Goal: Transaction & Acquisition: Purchase product/service

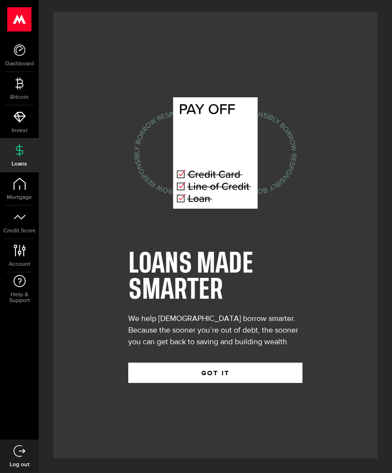
click at [262, 372] on div "GOT IT" at bounding box center [215, 365] width 174 height 35
click at [250, 383] on button "GOT IT" at bounding box center [215, 373] width 174 height 20
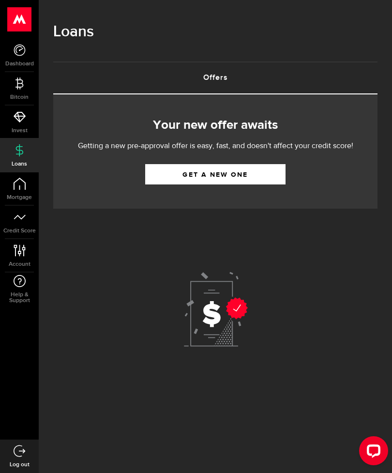
click at [163, 176] on link "Get a new one" at bounding box center [215, 174] width 140 height 20
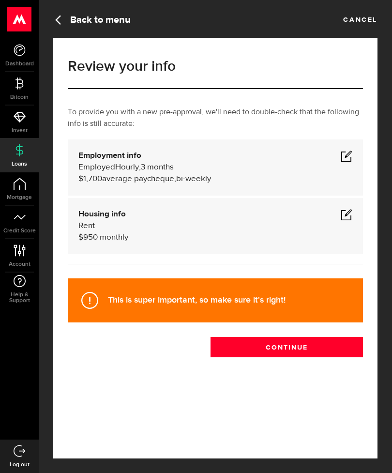
click at [111, 159] on b "Employment info" at bounding box center [109, 156] width 63 height 8
click at [346, 156] on span at bounding box center [347, 156] width 12 height 12
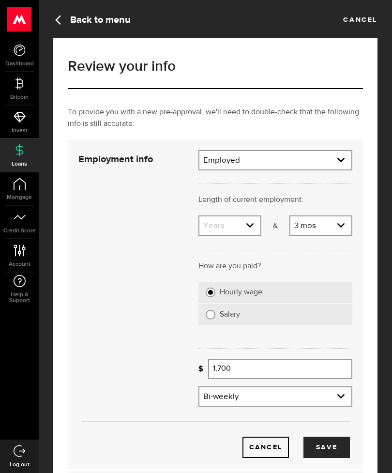
click at [248, 230] on select "Years 0 yrs 1 yr 2 yrs 3 yrs 4 yrs 5 yrs 6 yrs 7 yrs 8 yrs 9 yrs 10+ yrs" at bounding box center [229, 226] width 61 height 20
click at [244, 232] on select "Years 0 yrs 1 yr 2 yrs 3 yrs 4 yrs 5 yrs 6 yrs 7 yrs 8 yrs 9 yrs 10+ yrs" at bounding box center [229, 226] width 61 height 20
select select "2"
click at [342, 219] on select "Months 0 mos 1 mo 2 mos 3 mos 4 mos 5 mos 6 mos 7 mos 8 mos 9 mos 10 mos 11 mos" at bounding box center [320, 226] width 61 height 20
select select "6"
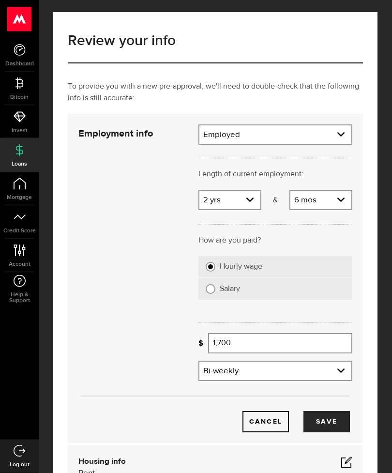
scroll to position [27, 0]
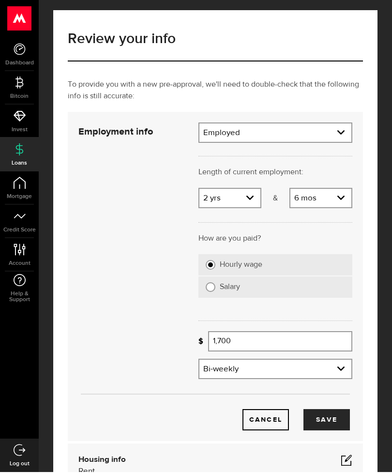
click at [290, 342] on input "1,700" at bounding box center [280, 342] width 144 height 20
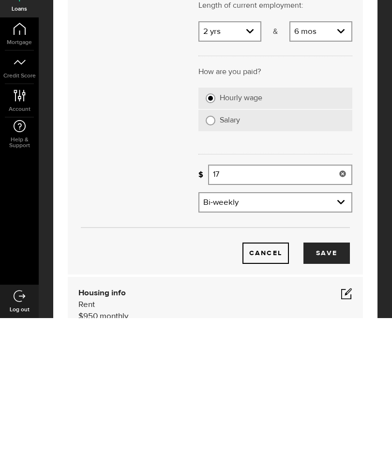
type input "1"
click at [220, 348] on select "Frequency Weekly Bi-weekly Monthly Semi-monthly" at bounding box center [275, 358] width 152 height 20
type input "1,200"
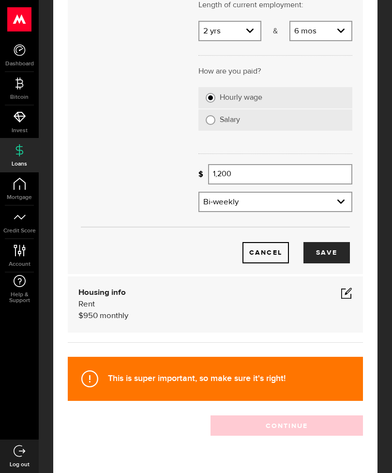
select select "weekly"
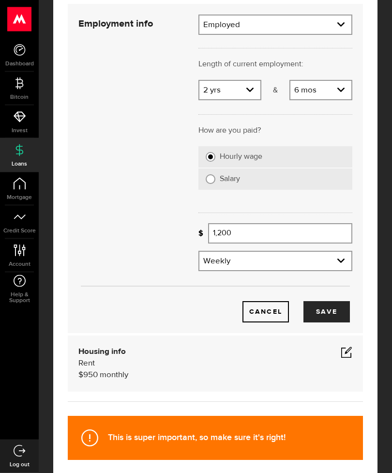
scroll to position [201, 0]
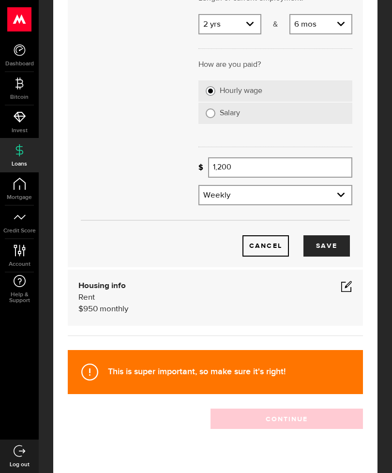
click at [326, 243] on button "Save" at bounding box center [327, 245] width 46 height 21
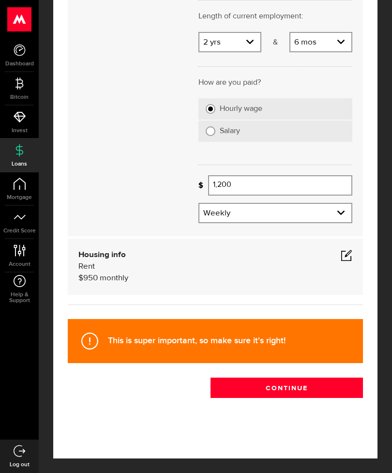
scroll to position [0, 0]
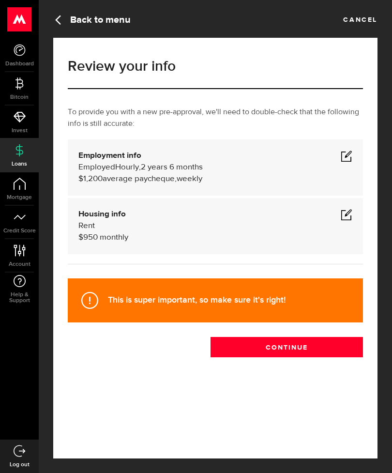
click at [347, 213] on span at bounding box center [347, 215] width 12 height 12
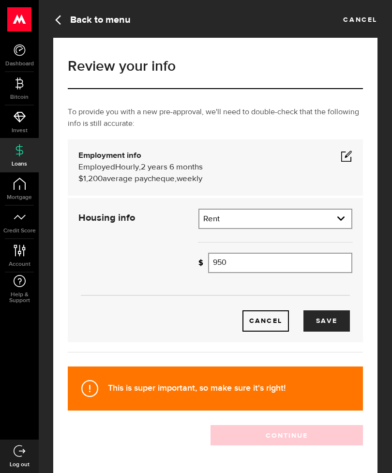
click at [286, 266] on input "950" at bounding box center [280, 263] width 144 height 20
type input "9"
type input "700"
click at [329, 321] on button "Save" at bounding box center [327, 320] width 46 height 21
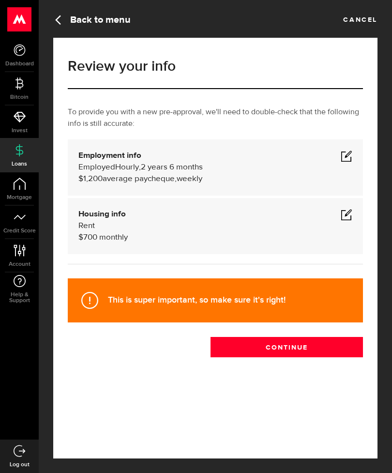
click at [319, 340] on button "Continue" at bounding box center [287, 347] width 152 height 20
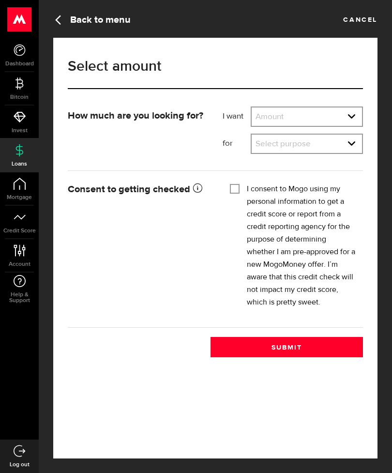
click at [277, 117] on select "Amount $500 $1000 $2000 $3000 $4000 $5000 $6000 $7000 $8000 $9000 $10000 $11000…" at bounding box center [307, 117] width 110 height 20
select select "500"
click at [268, 154] on select "Select purpose Credit Card Refinancing/Pay Off Credit Cards Debt Consolidation …" at bounding box center [307, 145] width 110 height 20
click at [270, 144] on select "Select purpose Credit Card Refinancing/Pay Off Credit Cards Debt Consolidation …" at bounding box center [307, 145] width 110 height 20
select select "Debt Consolidation"
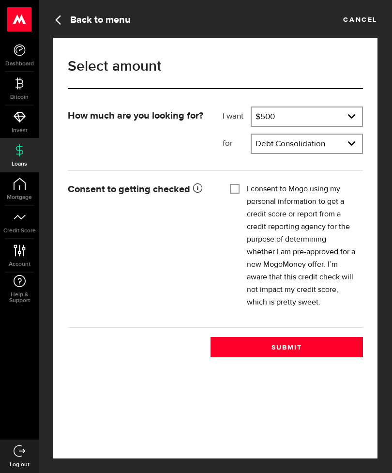
click at [232, 191] on input "I consent to Mogo using my personal information to get a credit score or report…" at bounding box center [235, 188] width 10 height 10
checkbox input "true"
click at [341, 344] on button "Submit" at bounding box center [287, 347] width 152 height 20
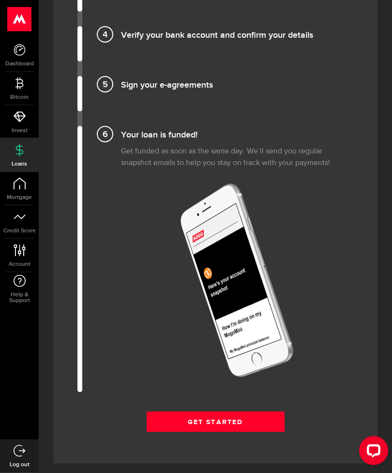
scroll to position [1034, 0]
click at [260, 419] on link "Get Started" at bounding box center [216, 421] width 138 height 20
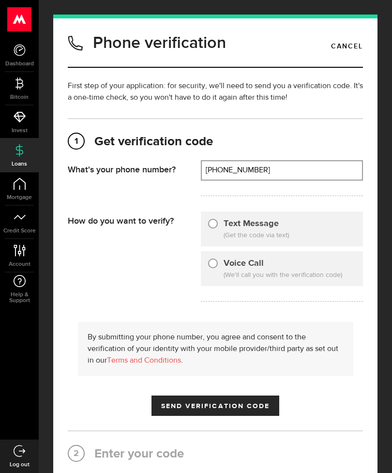
click at [270, 173] on input "(250) 983-8768" at bounding box center [282, 170] width 161 height 18
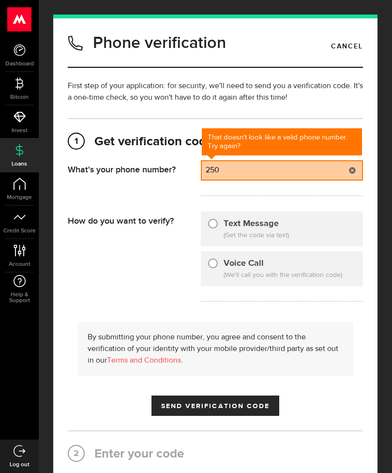
click at [234, 163] on input "250" at bounding box center [282, 170] width 161 height 18
click at [233, 167] on input "250" at bounding box center [282, 170] width 161 height 18
type input "2"
click at [247, 171] on input "778784" at bounding box center [282, 170] width 161 height 18
click at [211, 233] on div "Text Message (Get the code via text)" at bounding box center [282, 229] width 163 height 35
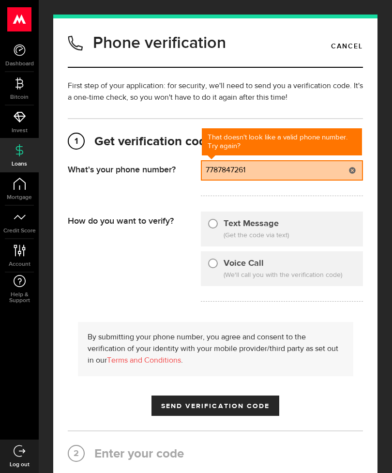
type input "(778) 784-7261"
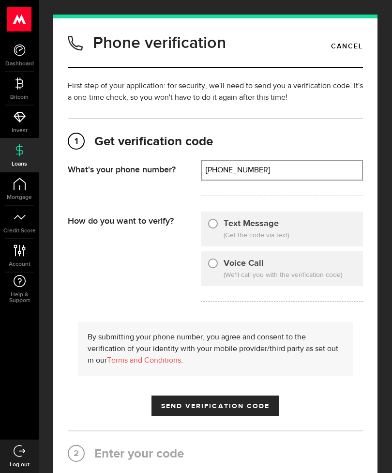
click at [217, 223] on input "Text Message" at bounding box center [213, 222] width 10 height 10
radio input "true"
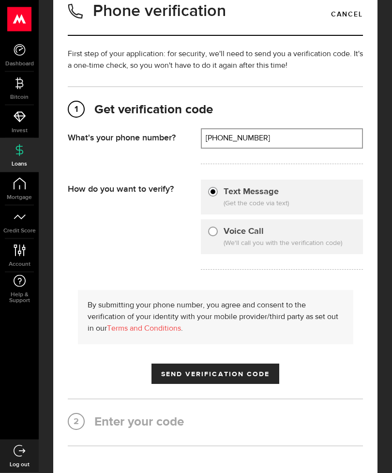
scroll to position [32, 0]
click at [244, 375] on span "Send Verification Code" at bounding box center [215, 373] width 109 height 7
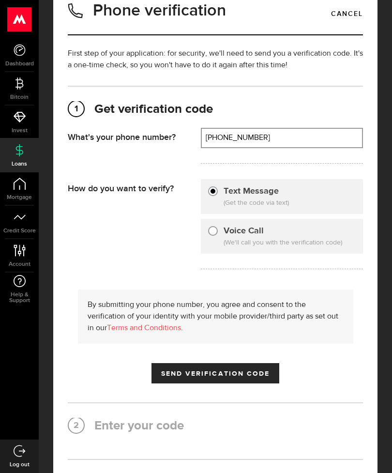
scroll to position [0, 0]
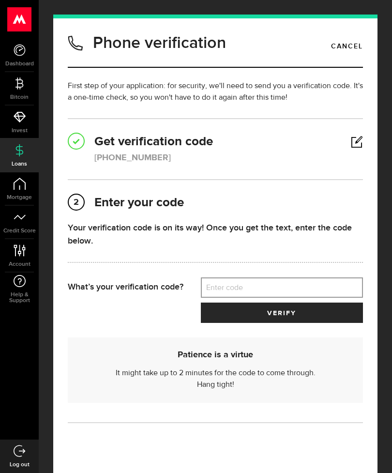
click at [305, 285] on label "Enter code" at bounding box center [282, 288] width 163 height 20
click at [305, 285] on input "Enter code" at bounding box center [282, 287] width 163 height 20
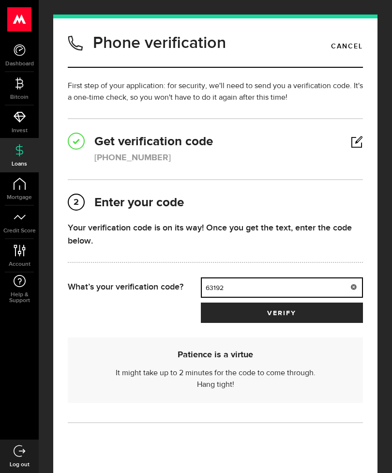
type input "63192"
click at [311, 312] on button "verify" at bounding box center [282, 313] width 163 height 20
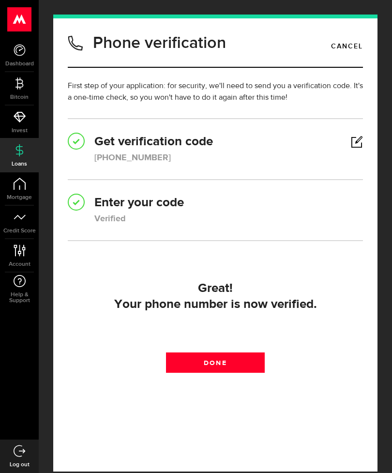
click at [244, 356] on link "Done" at bounding box center [215, 362] width 98 height 20
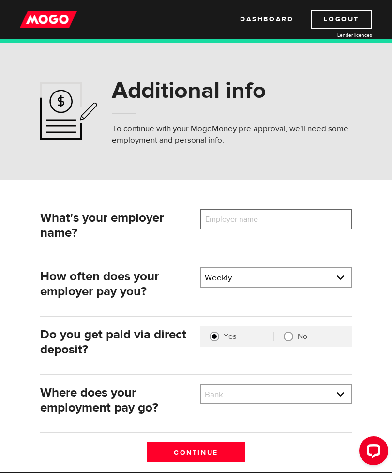
click at [309, 222] on input "Employer name" at bounding box center [276, 219] width 152 height 20
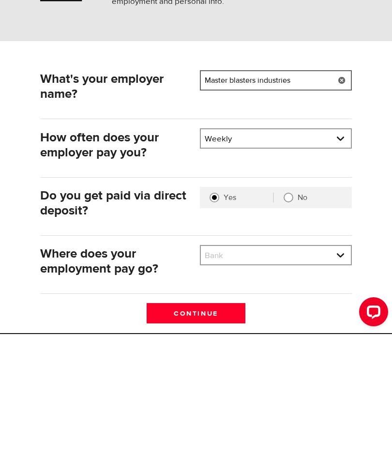
scroll to position [4, 0]
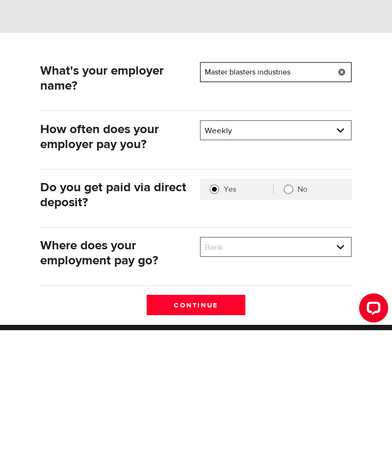
type input "Master blasters industries"
click at [212, 380] on select "Bank BMO / Bank of Montreal CIBC / Canadian Imperial Bank of Commerce CWB / Can…" at bounding box center [276, 390] width 150 height 20
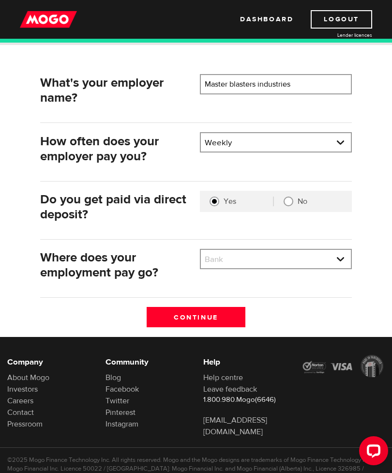
click at [240, 260] on select "Bank BMO / Bank of Montreal CIBC / Canadian Imperial Bank of Commerce CWB / Can…" at bounding box center [276, 260] width 150 height 20
select select "0"
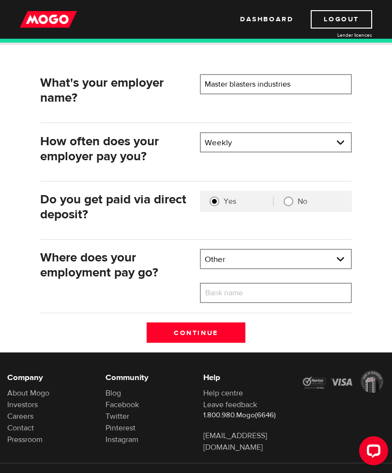
click at [221, 295] on label "Bank name" at bounding box center [231, 293] width 63 height 20
click at [221, 295] on input "Bank name" at bounding box center [276, 293] width 152 height 20
type input "KOHO"
click at [181, 336] on input "Continue" at bounding box center [196, 332] width 99 height 20
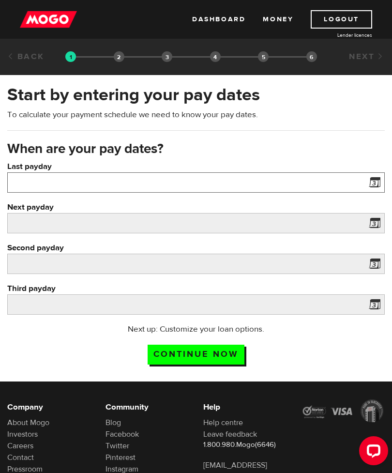
click at [47, 182] on input "Last payday" at bounding box center [196, 182] width 378 height 20
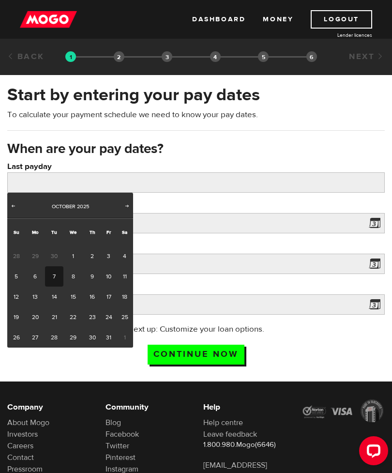
click at [106, 258] on link "3" at bounding box center [108, 256] width 15 height 20
type input "2025/10/03"
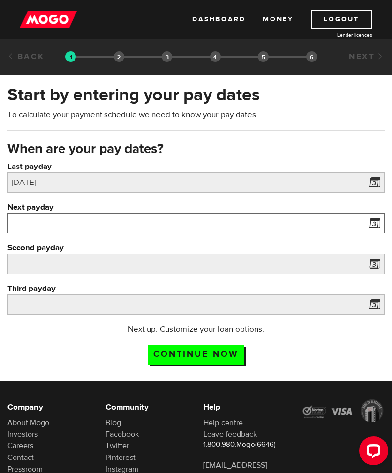
click at [60, 228] on input "Next payday" at bounding box center [196, 223] width 378 height 20
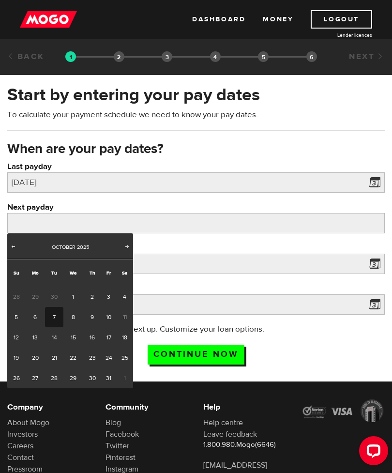
click at [107, 314] on link "10" at bounding box center [108, 317] width 15 height 20
type input "2025/10/10"
type input "2025/10/17"
type input "2025/10/24"
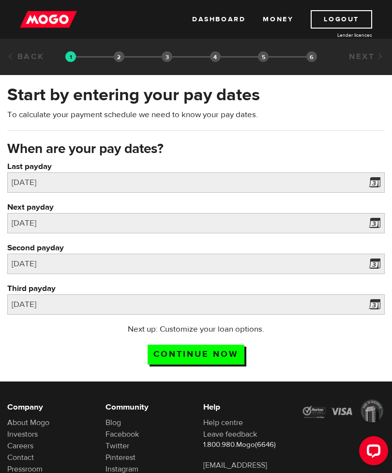
click at [223, 356] on input "Continue now" at bounding box center [196, 355] width 97 height 20
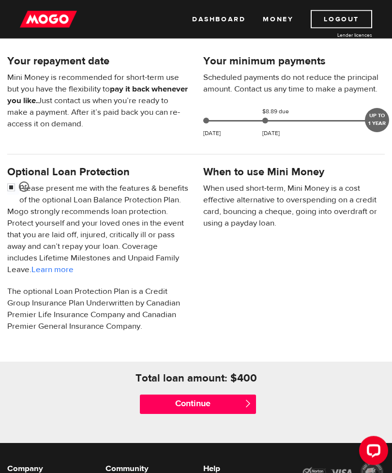
click at [164, 408] on input "Continue" at bounding box center [198, 404] width 116 height 19
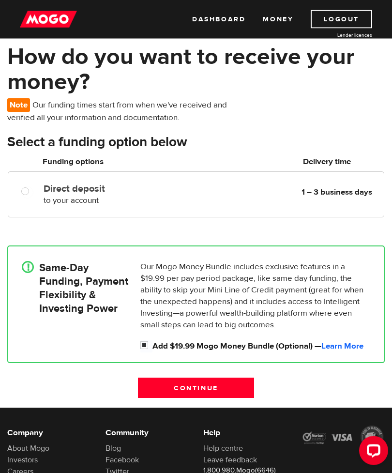
scroll to position [46, 0]
click at [152, 384] on input "Continue" at bounding box center [196, 388] width 116 height 20
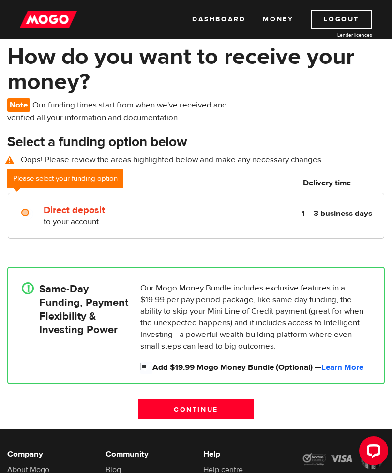
click at [35, 215] on label at bounding box center [34, 214] width 2 height 12
click at [33, 215] on input "Direct deposit" at bounding box center [27, 214] width 12 height 12
radio input "true"
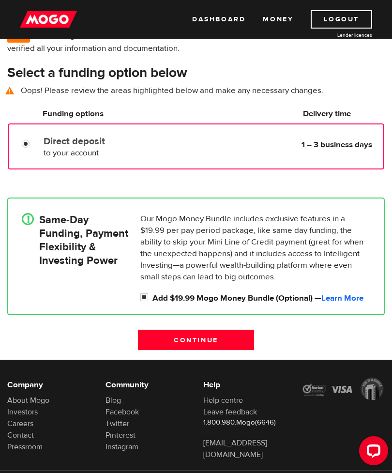
scroll to position [116, 0]
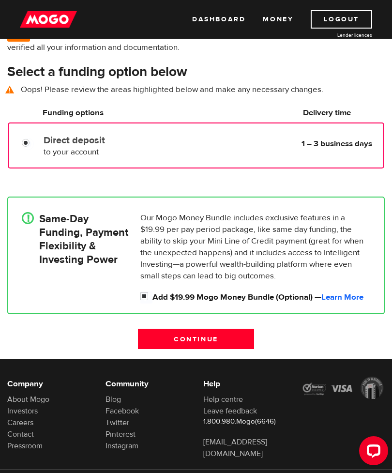
click at [26, 147] on input "Direct deposit" at bounding box center [28, 144] width 12 height 12
click at [27, 222] on div "!" at bounding box center [28, 218] width 12 height 12
click at [36, 279] on div "!" at bounding box center [30, 248] width 17 height 73
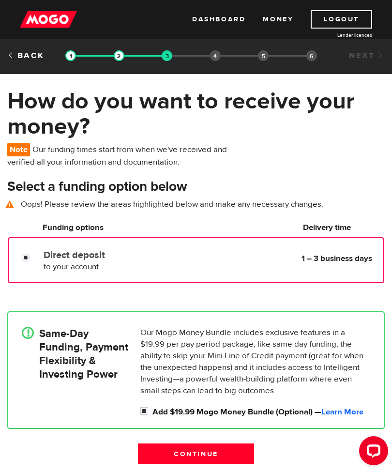
scroll to position [0, 0]
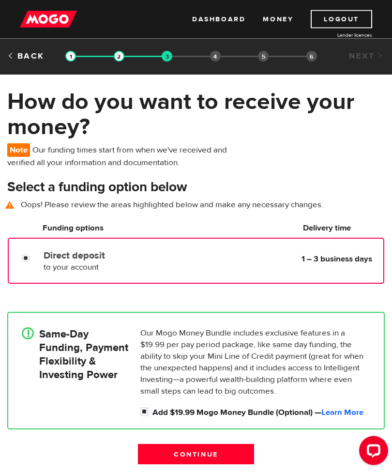
click at [24, 258] on input "Direct deposit" at bounding box center [28, 260] width 12 height 12
click at [59, 269] on span "to your account" at bounding box center [71, 267] width 55 height 11
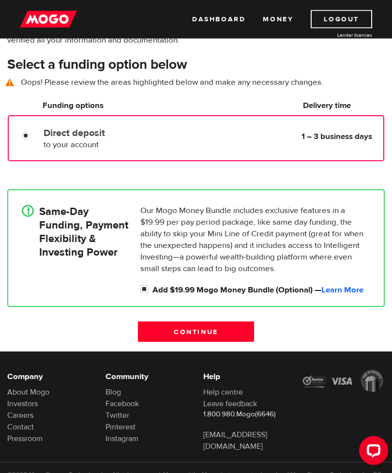
scroll to position [123, 0]
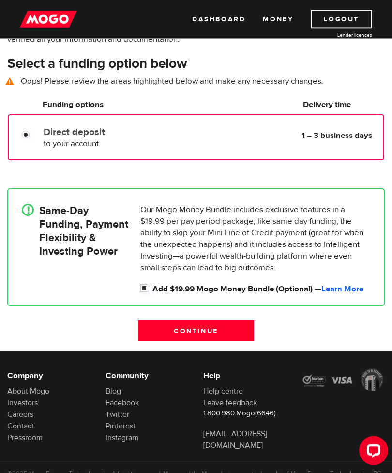
click at [30, 216] on div "!" at bounding box center [30, 240] width 17 height 73
click at [73, 254] on h4 "Same-Day Funding, Payment Flexibility & Investing Power" at bounding box center [83, 231] width 89 height 54
click at [69, 135] on label "Direct deposit" at bounding box center [112, 133] width 136 height 12
click at [34, 135] on input "Direct deposit" at bounding box center [28, 136] width 12 height 12
click at [53, 135] on label "Direct deposit" at bounding box center [112, 133] width 136 height 12
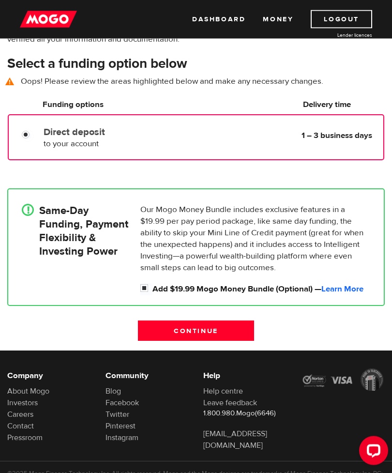
click at [34, 135] on input "Direct deposit" at bounding box center [28, 136] width 12 height 12
click at [66, 144] on span "to your account" at bounding box center [71, 144] width 55 height 11
click at [59, 148] on div "Direct deposit to your account Delivery in 1 – 3 business days" at bounding box center [111, 136] width 143 height 27
click at [61, 134] on label "Direct deposit" at bounding box center [112, 133] width 136 height 12
click at [34, 134] on input "Direct deposit" at bounding box center [28, 136] width 12 height 12
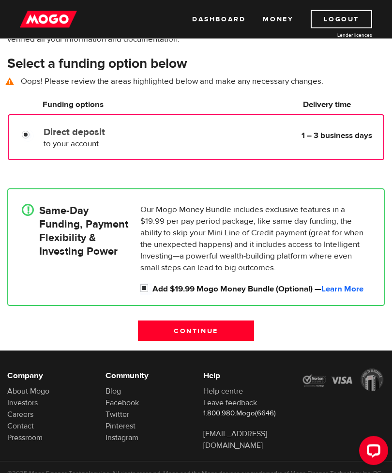
scroll to position [124, 0]
click at [229, 332] on input "Continue" at bounding box center [196, 330] width 116 height 20
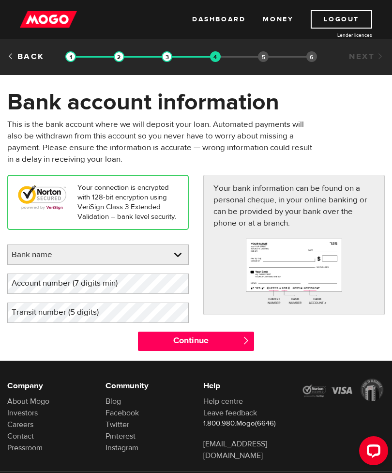
click at [36, 264] on select "Bank name BMO / Bank of Montreal CIBC / Canadian Imperial Bank of Commerce CWB …" at bounding box center [98, 255] width 181 height 20
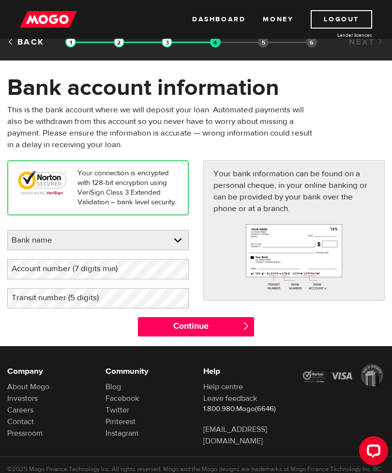
click at [22, 246] on select "Bank name BMO / Bank of Montreal CIBC / Canadian Imperial Bank of Commerce CWB …" at bounding box center [98, 240] width 181 height 20
click at [27, 251] on select "Bank name BMO / Bank of Montreal CIBC / Canadian Imperial Bank of Commerce CWB …" at bounding box center [98, 240] width 181 height 20
click at [59, 250] on select "Bank name BMO / Bank of Montreal CIBC / Canadian Imperial Bank of Commerce CWB …" at bounding box center [98, 240] width 181 height 20
click at [178, 251] on select "Bank name BMO / Bank of Montreal CIBC / Canadian Imperial Bank of Commerce CWB …" at bounding box center [98, 240] width 181 height 20
select select "350"
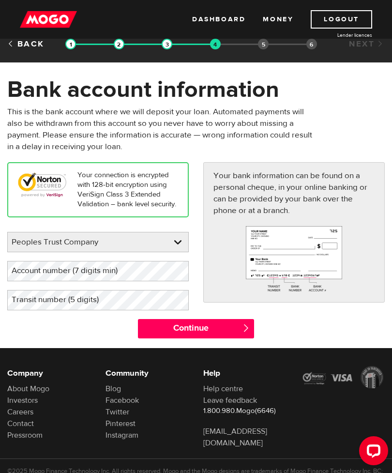
click at [28, 281] on label "Account number (7 digits min)" at bounding box center [72, 271] width 130 height 20
click at [22, 281] on label "Account number (7 digits min)" at bounding box center [72, 271] width 130 height 20
click at [30, 277] on label "Account number (7 digits min)" at bounding box center [72, 271] width 130 height 20
click at [29, 279] on label "Account number (7 digits min)" at bounding box center [72, 271] width 130 height 20
click at [34, 278] on label "Account number (7 digits min)" at bounding box center [72, 271] width 130 height 20
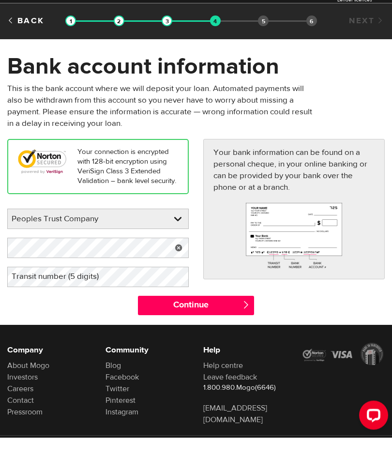
click at [23, 303] on label "Transit number (5 digits)" at bounding box center [62, 313] width 111 height 20
click at [30, 303] on label "Transit number (5 digits)" at bounding box center [62, 313] width 111 height 20
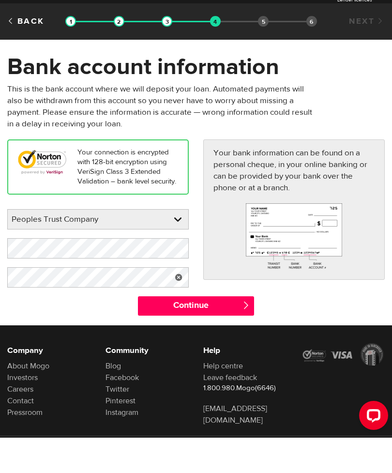
click at [162, 332] on input "Continue" at bounding box center [196, 341] width 116 height 19
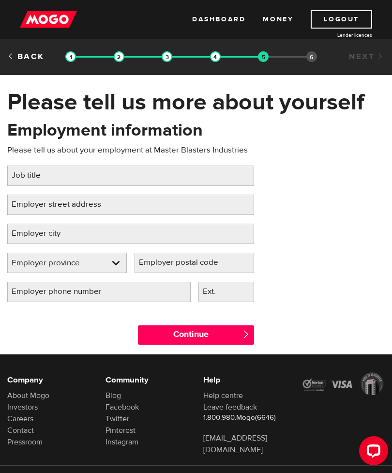
click at [31, 173] on label "Job title" at bounding box center [33, 176] width 53 height 20
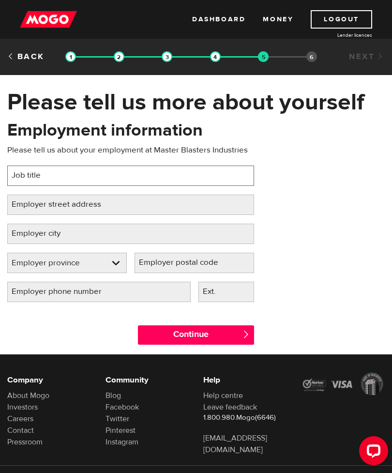
click at [31, 173] on input "Job title" at bounding box center [130, 176] width 247 height 20
type input "Senior technician"
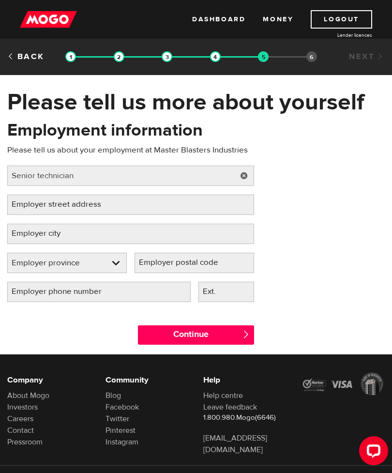
click at [33, 231] on label "Employer city" at bounding box center [43, 234] width 73 height 20
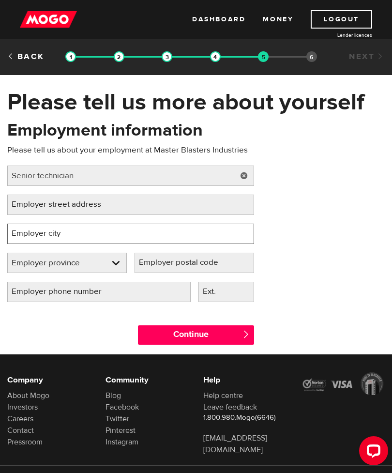
click at [33, 231] on input "Employer city" at bounding box center [130, 234] width 247 height 20
type input "n"
type input "Nanoose Bay"
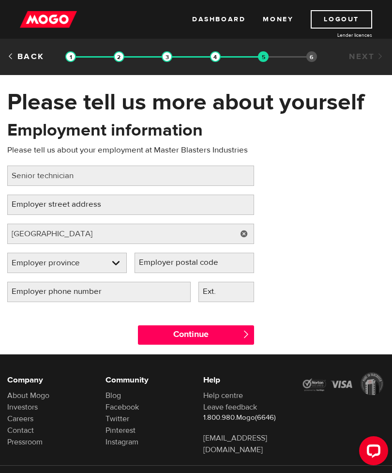
click at [82, 258] on select "Employer province Alberta British Columbia Ontario Manitoba New Brunswick Newfo…" at bounding box center [67, 263] width 119 height 20
select select "BC"
click at [22, 206] on label "Employer street address" at bounding box center [64, 205] width 114 height 20
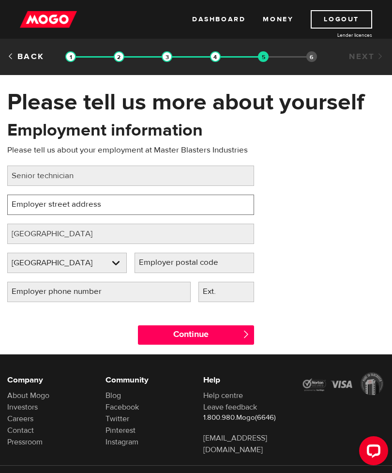
click at [22, 206] on input "Employer street address" at bounding box center [130, 205] width 247 height 20
type input "1810 Marmor rd."
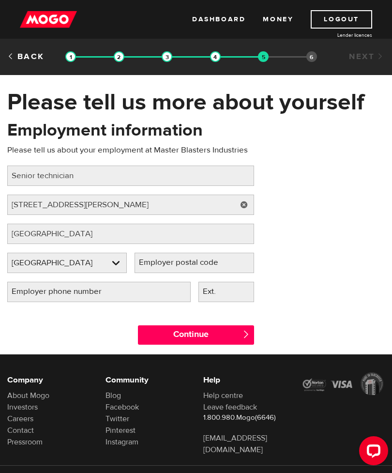
click at [157, 267] on label "Employer postal code" at bounding box center [187, 263] width 104 height 20
click at [157, 267] on input "Employer postal code" at bounding box center [195, 263] width 120 height 20
click at [157, 269] on label "Employer postal code" at bounding box center [187, 263] width 104 height 20
click at [157, 269] on input "Employer postal code" at bounding box center [195, 263] width 120 height 20
type input "V9P 9A6"
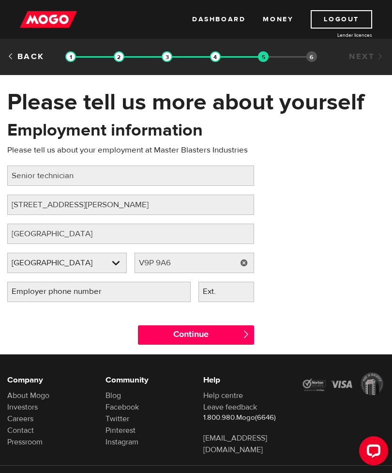
click at [57, 298] on label "Employer phone number" at bounding box center [64, 292] width 114 height 20
click at [57, 298] on input "Employer phone number" at bounding box center [98, 292] width 183 height 20
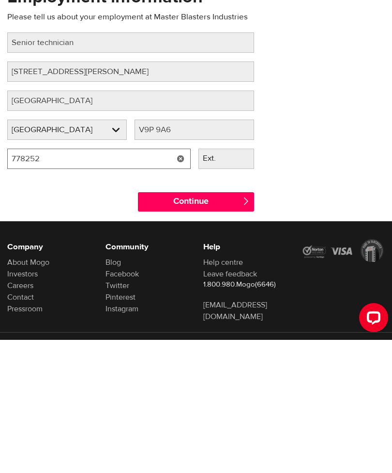
scroll to position [49, 0]
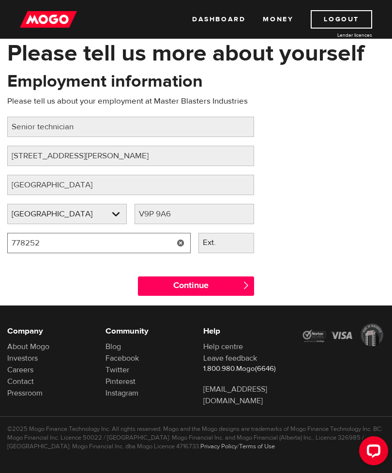
click at [76, 243] on input "778252" at bounding box center [98, 243] width 183 height 20
click at [160, 284] on input "Continue" at bounding box center [196, 285] width 116 height 19
type input "(778) 252-7837"
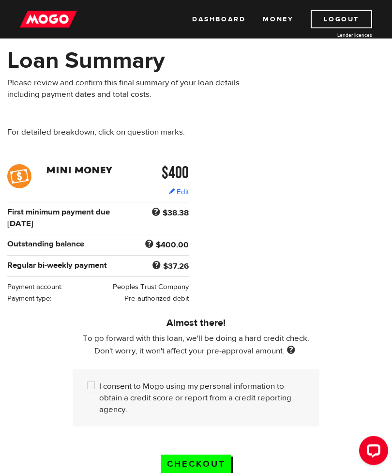
scroll to position [42, 0]
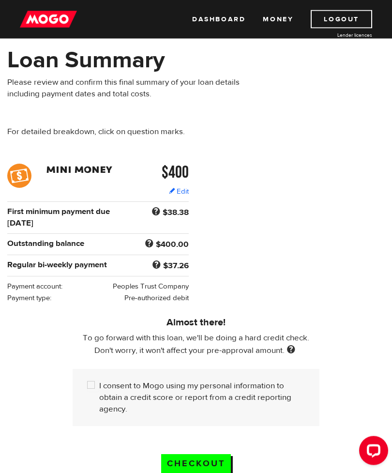
click at [89, 393] on input "I consent to Mogo using my personal information to obtain a credit score or rep…" at bounding box center [93, 386] width 12 height 12
checkbox input "true"
click at [181, 472] on input "Checkout" at bounding box center [196, 465] width 70 height 20
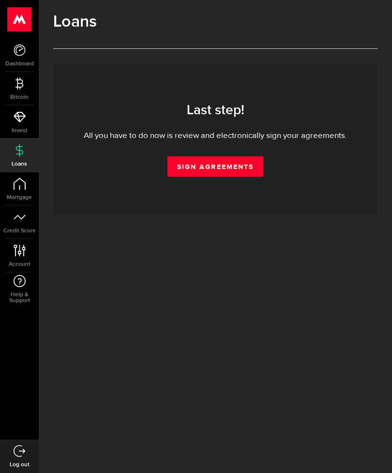
click at [210, 167] on link "Sign Agreements" at bounding box center [215, 166] width 96 height 20
